Goal: Use online tool/utility: Use online tool/utility

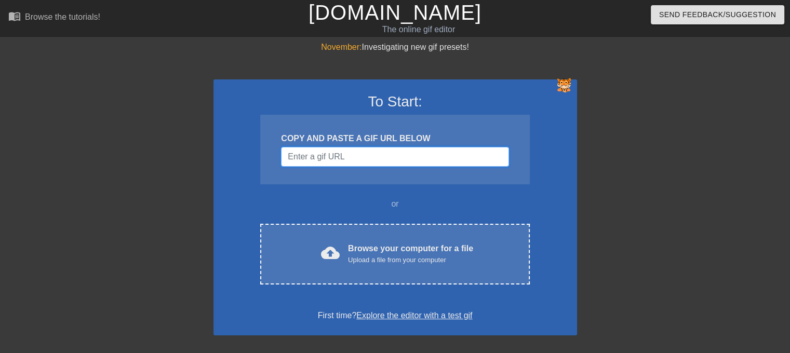
click at [395, 166] on input "Username" at bounding box center [394, 157] width 227 height 20
click at [395, 153] on input "Username" at bounding box center [394, 157] width 227 height 20
click at [447, 149] on input "Username" at bounding box center [394, 157] width 227 height 20
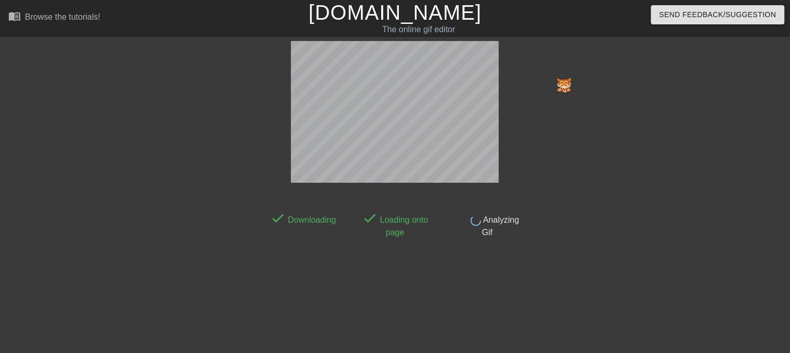
click at [563, 78] on img at bounding box center [564, 84] width 17 height 17
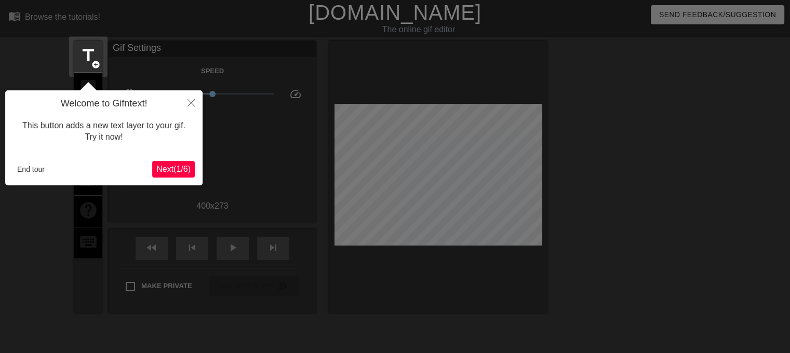
scroll to position [25, 0]
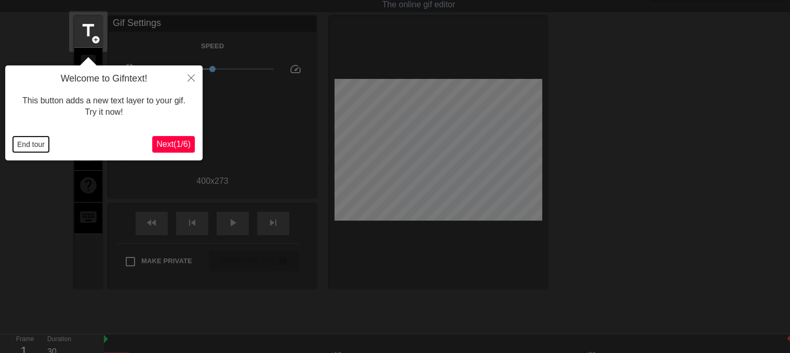
click at [33, 141] on button "End tour" at bounding box center [31, 145] width 36 height 16
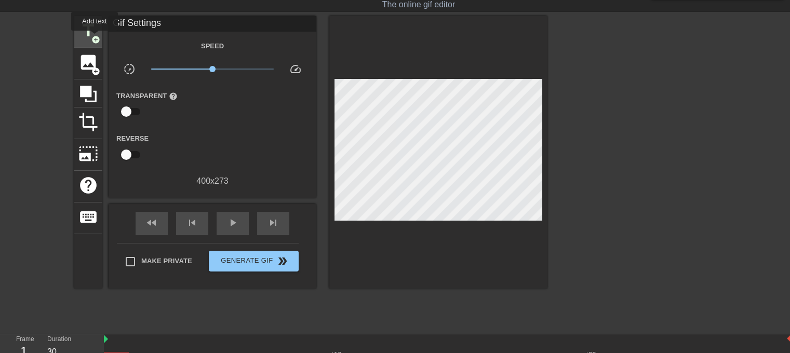
click at [96, 36] on span "add_circle" at bounding box center [95, 39] width 9 height 9
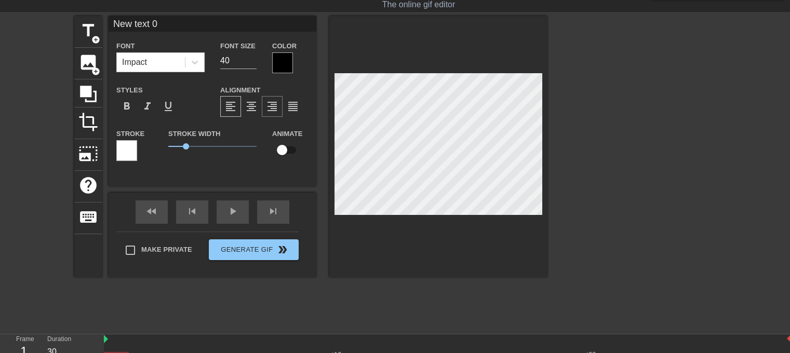
scroll to position [1, 1]
type input "S"
type textarea "S"
type input "SA"
type textarea "SA"
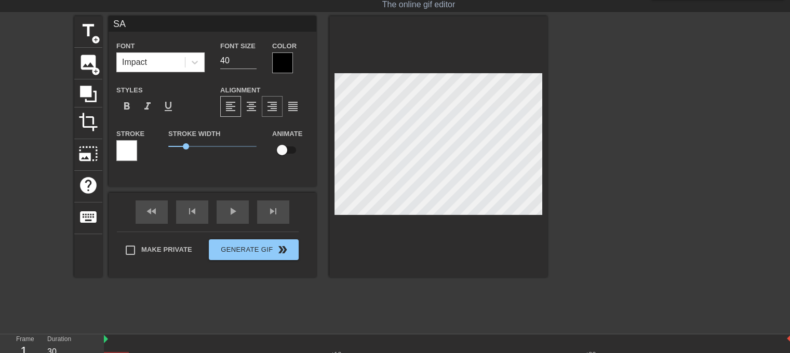
type input "SAC"
type textarea "SAC"
type input "SACR"
type textarea "SACR"
type input "SACRI"
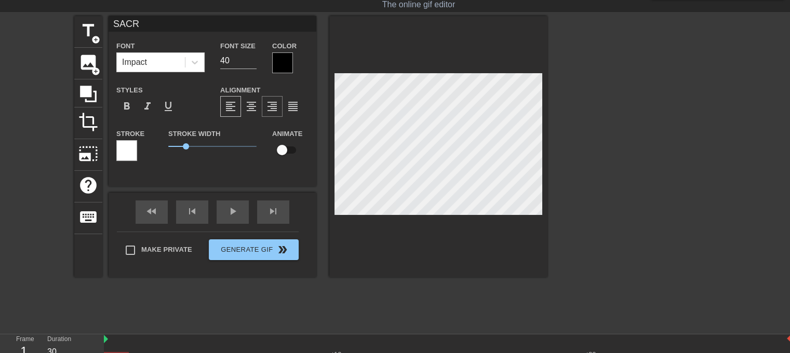
type textarea "SACRI"
type input "SACRIF"
type textarea "SACRIF"
type input "SACRIFI"
type textarea "SACRIFI"
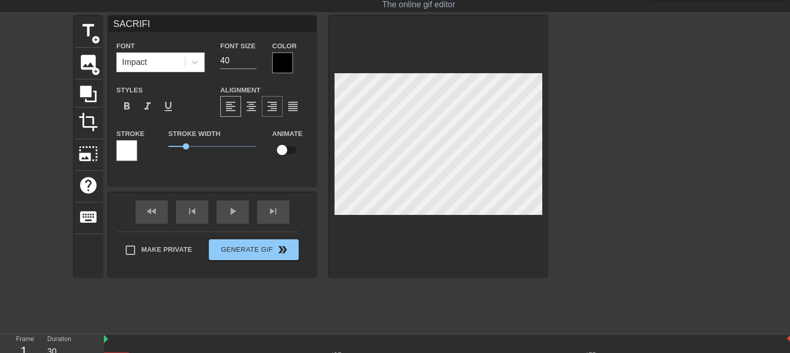
type input "SACRIFIC"
type textarea "SACRIFIC"
type input "SACRIFICE"
type textarea "SACRIFICE"
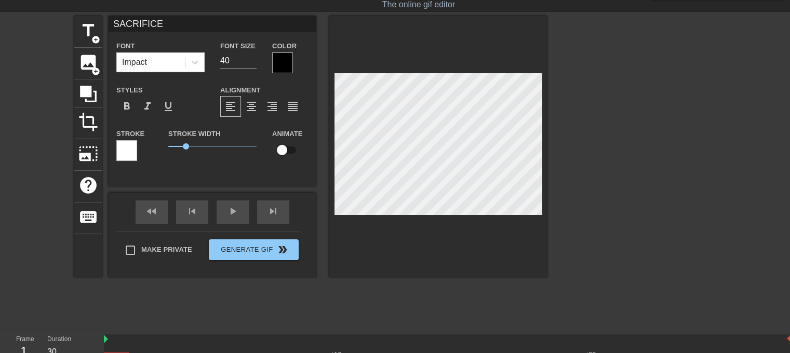
click at [580, 127] on div at bounding box center [638, 172] width 156 height 312
click at [607, 169] on div at bounding box center [638, 172] width 156 height 312
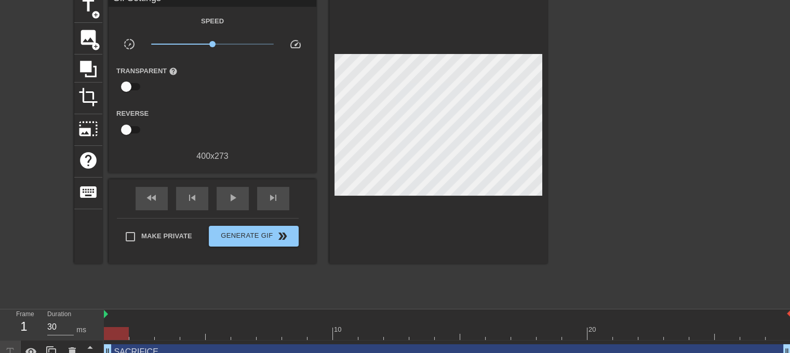
scroll to position [62, 0]
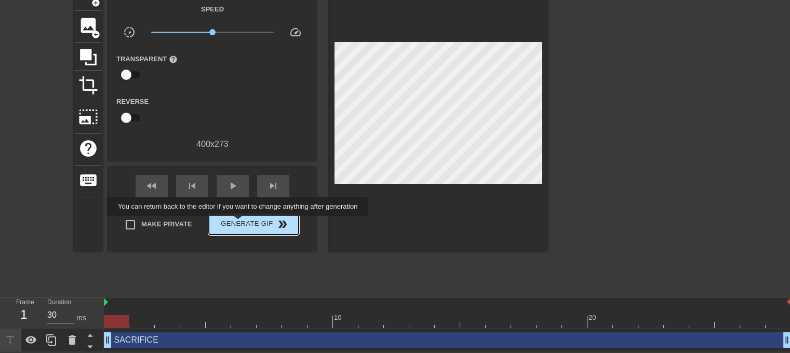
click at [239, 223] on span "Generate Gif double_arrow" at bounding box center [254, 224] width 82 height 12
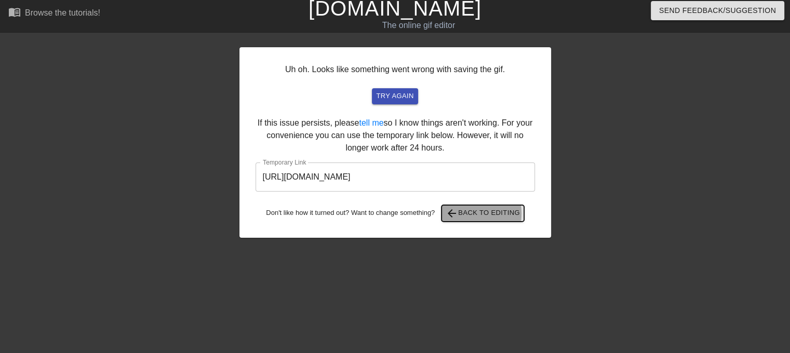
click at [462, 214] on span "arrow_back Back to Editing" at bounding box center [483, 213] width 74 height 12
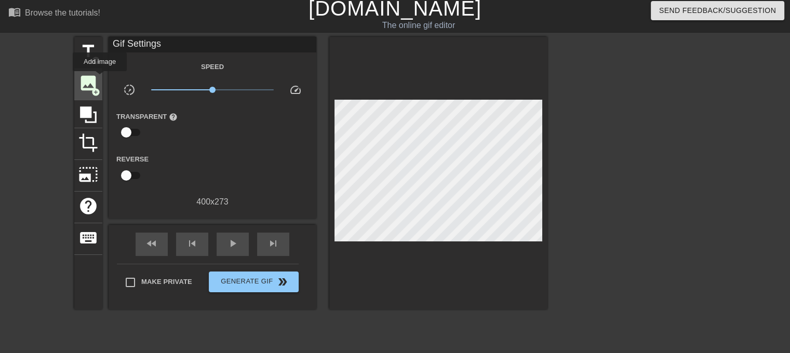
click at [98, 79] on span "image" at bounding box center [88, 83] width 20 height 20
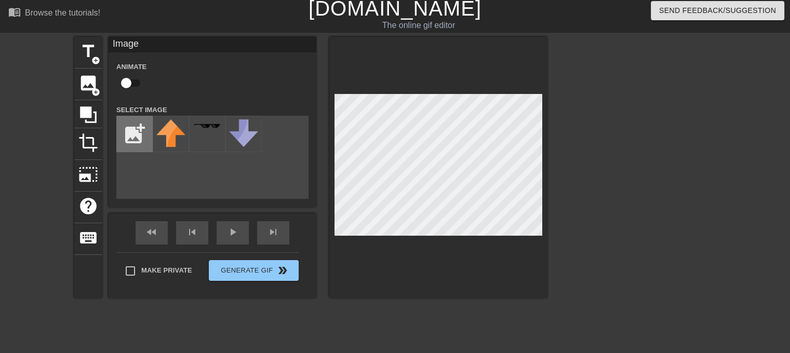
click at [124, 118] on input "file" at bounding box center [134, 133] width 35 height 35
type input "C:\fakepath\[PERSON_NAME].png"
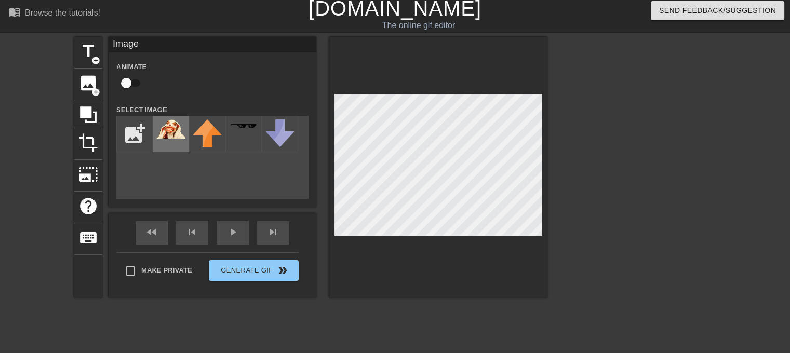
click at [177, 132] on img at bounding box center [170, 128] width 29 height 19
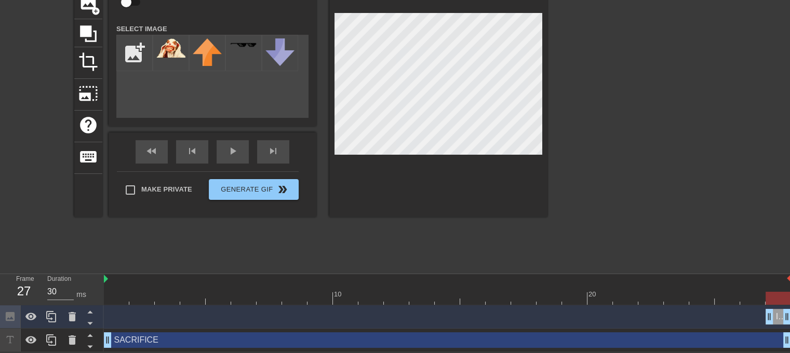
drag, startPoint x: 11, startPoint y: 338, endPoint x: 16, endPoint y: 311, distance: 27.4
click at [15, 311] on div at bounding box center [52, 328] width 104 height 47
click at [91, 334] on icon at bounding box center [90, 335] width 13 height 13
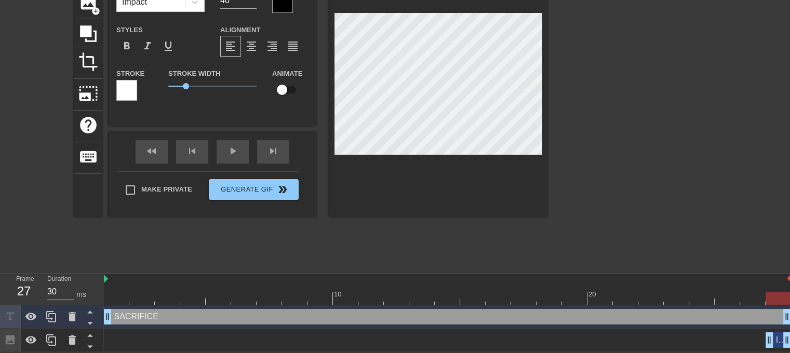
click at [634, 178] on div at bounding box center [638, 112] width 156 height 312
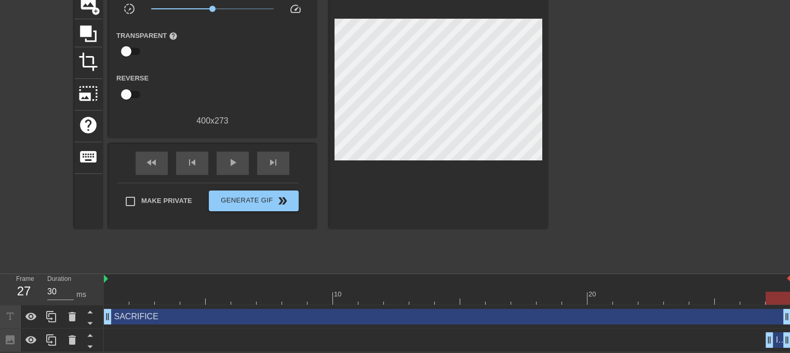
click at [612, 112] on div at bounding box center [638, 112] width 156 height 312
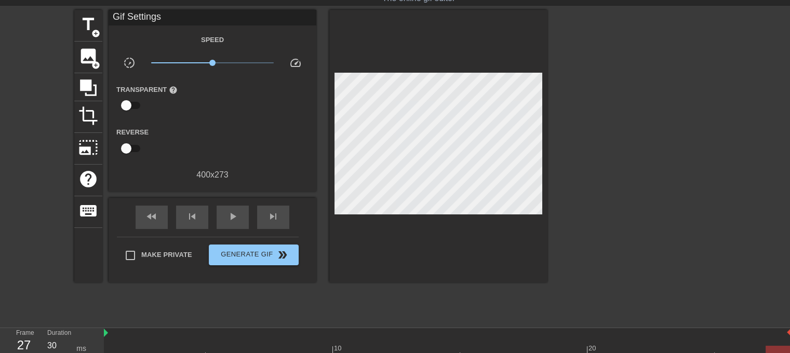
scroll to position [0, 0]
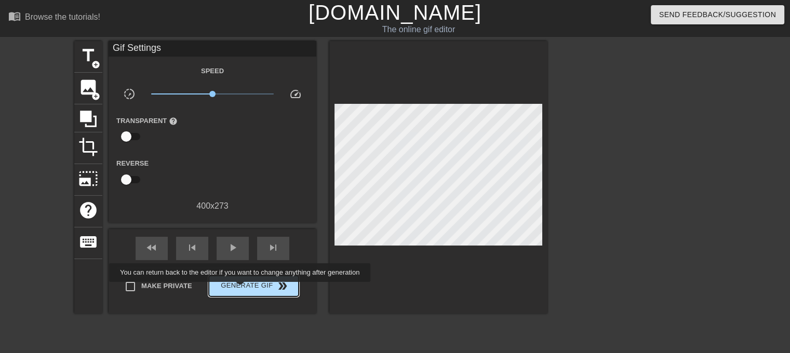
click at [241, 289] on span "Generate Gif double_arrow" at bounding box center [254, 286] width 82 height 12
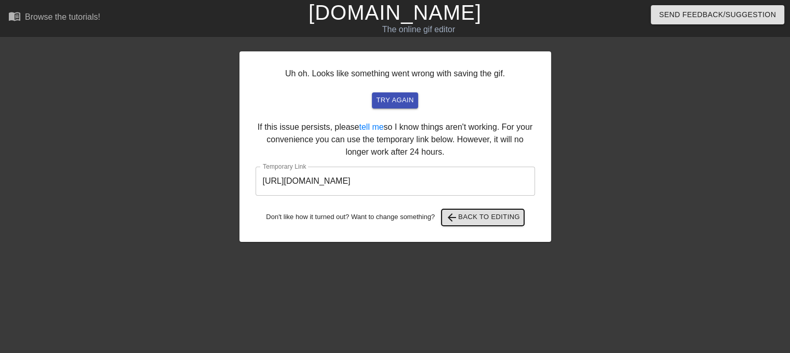
click at [457, 222] on span "arrow_back" at bounding box center [452, 217] width 12 height 12
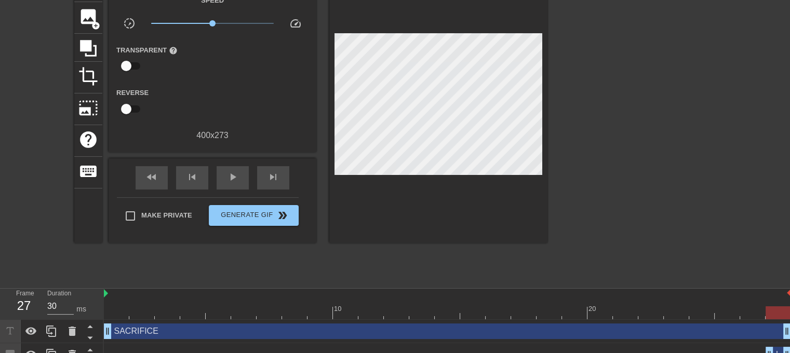
scroll to position [86, 0]
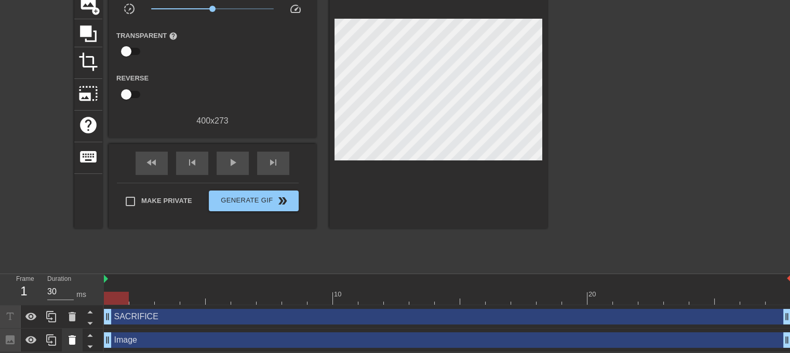
drag, startPoint x: 765, startPoint y: 338, endPoint x: 65, endPoint y: 335, distance: 700.0
click at [65, 335] on div "Frame 1 Duration 30 ms 10 20 SACRIFICE drag_handle drag_handle Image drag_handl…" at bounding box center [395, 313] width 790 height 78
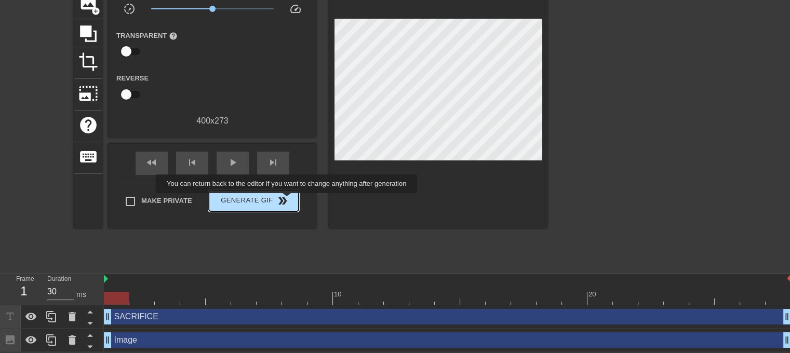
click at [288, 200] on span "Generate Gif double_arrow" at bounding box center [254, 201] width 82 height 12
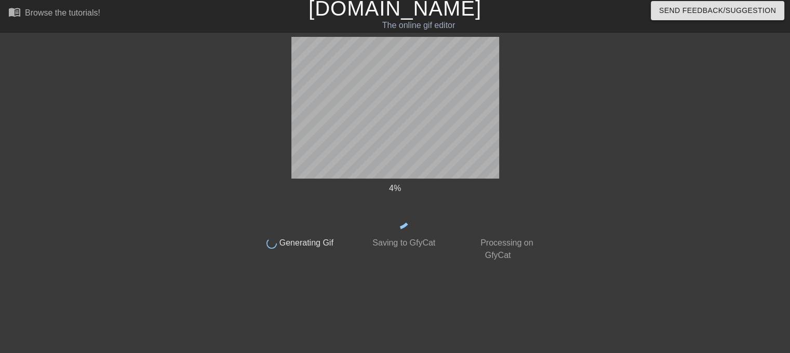
scroll to position [4, 0]
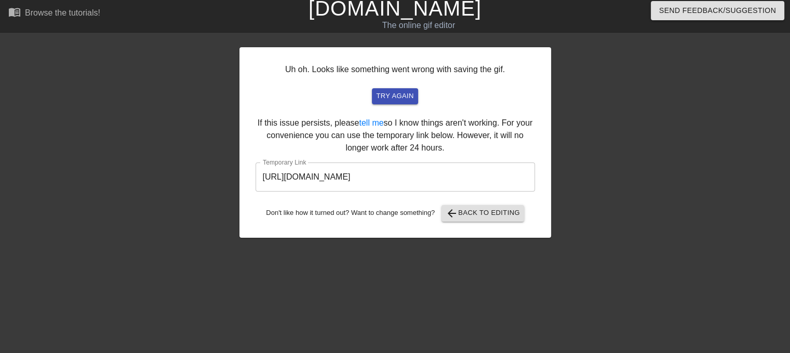
click at [442, 180] on input "[URL][DOMAIN_NAME]" at bounding box center [394, 177] width 279 height 29
